Goal: Transaction & Acquisition: Purchase product/service

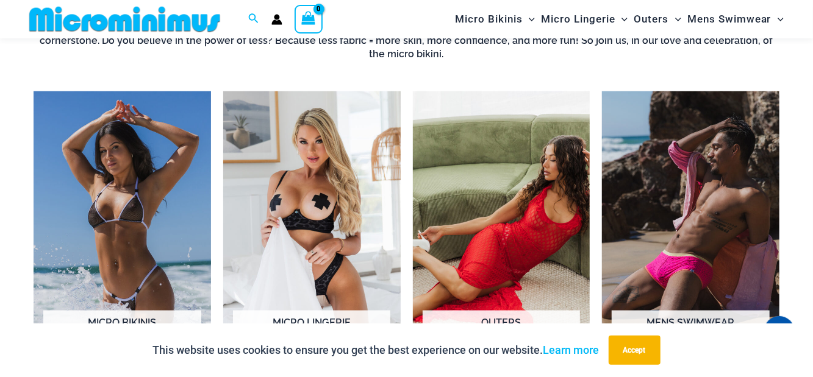
scroll to position [851, 0]
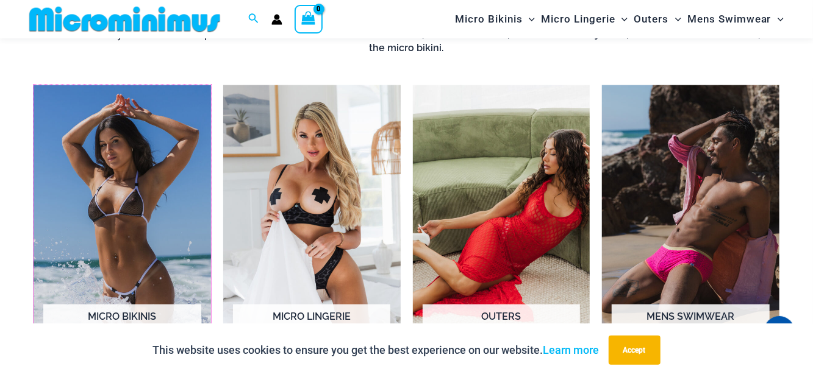
click at [150, 324] on mark "192 Products" at bounding box center [121, 329] width 157 height 11
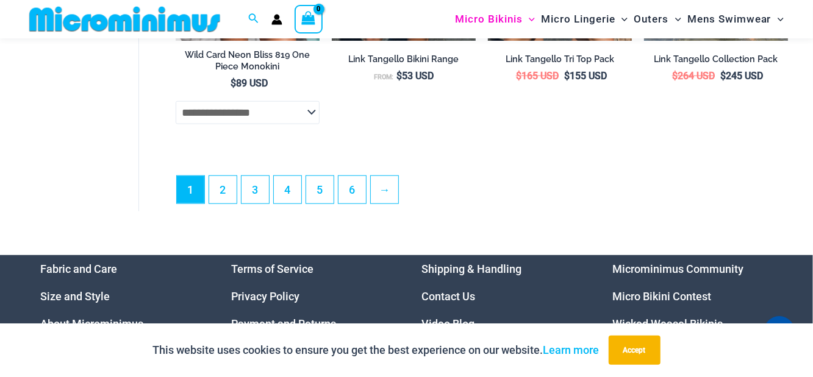
scroll to position [3012, 0]
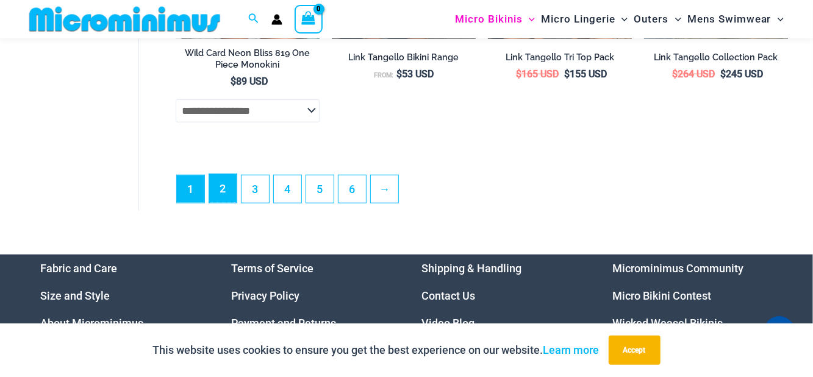
click at [230, 203] on link "2" at bounding box center [222, 188] width 27 height 29
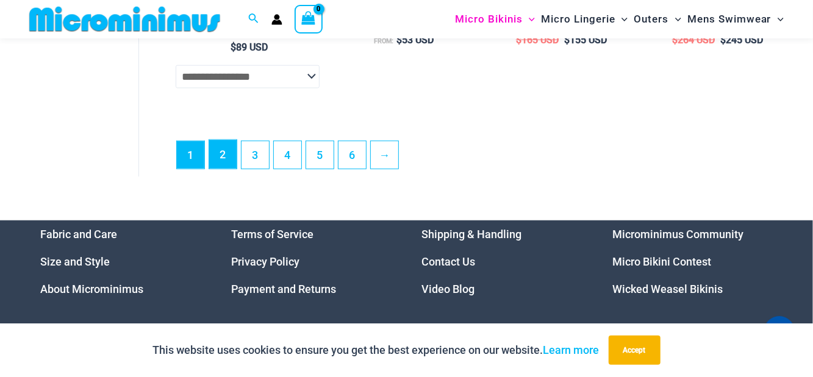
scroll to position [3065, 0]
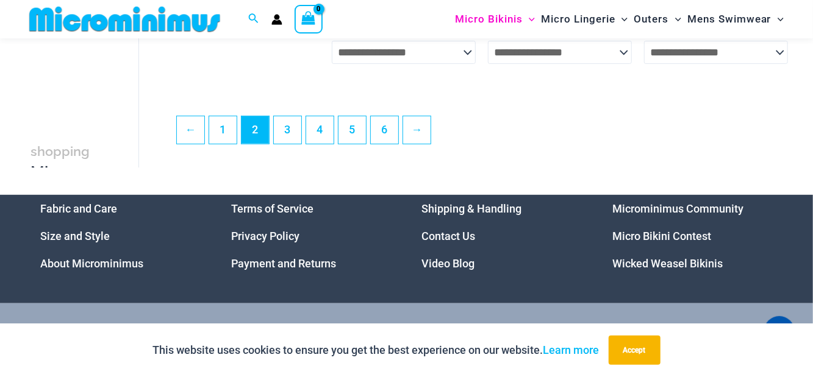
scroll to position [2760, 0]
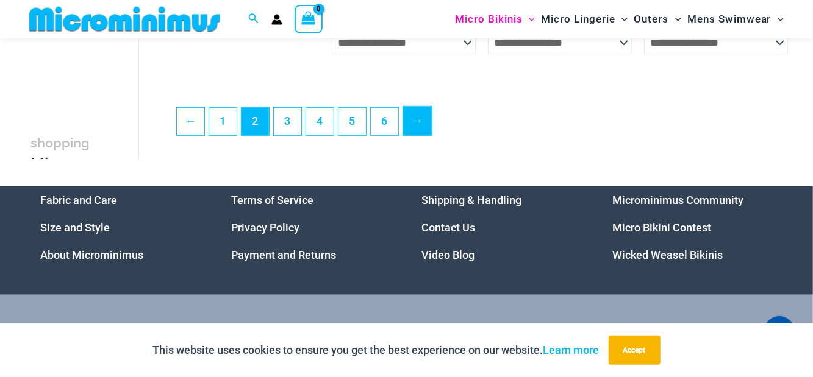
click at [415, 134] on link "→" at bounding box center [417, 121] width 29 height 29
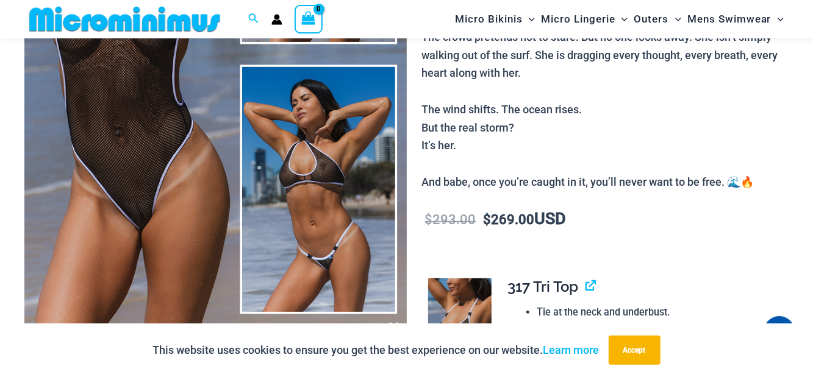
scroll to position [289, 0]
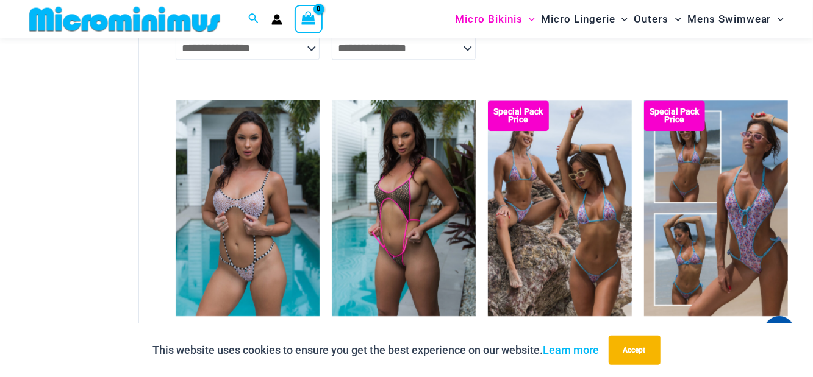
scroll to position [1735, 0]
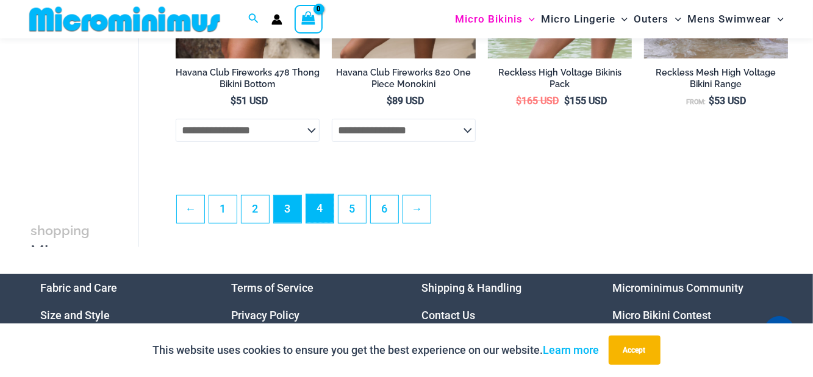
click at [324, 220] on link "4" at bounding box center [319, 209] width 27 height 29
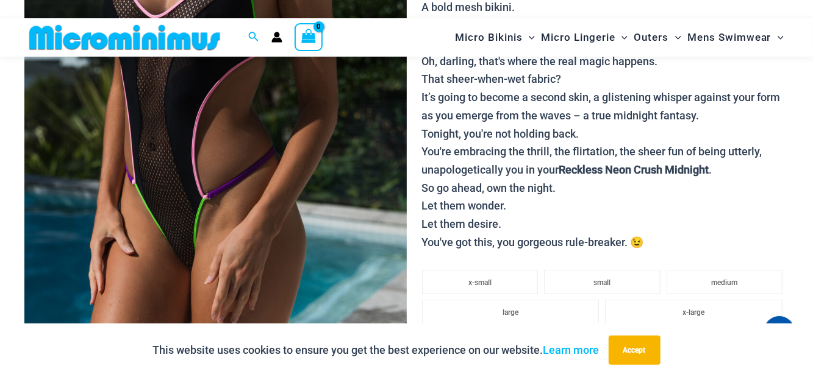
scroll to position [299, 0]
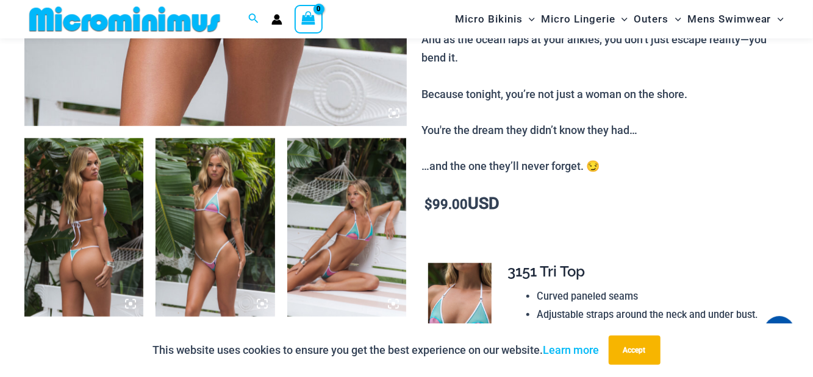
scroll to position [551, 0]
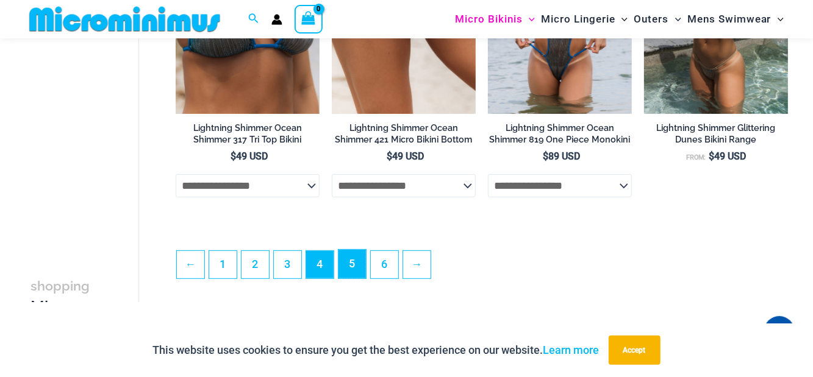
click at [354, 278] on link "5" at bounding box center [351, 264] width 27 height 29
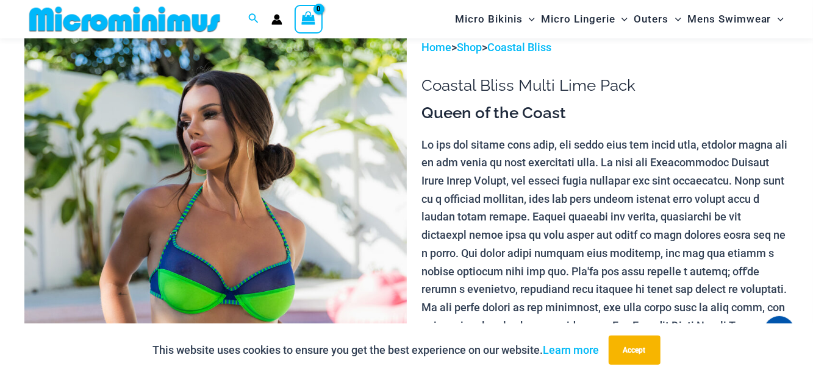
scroll to position [72, 0]
